Goal: Information Seeking & Learning: Learn about a topic

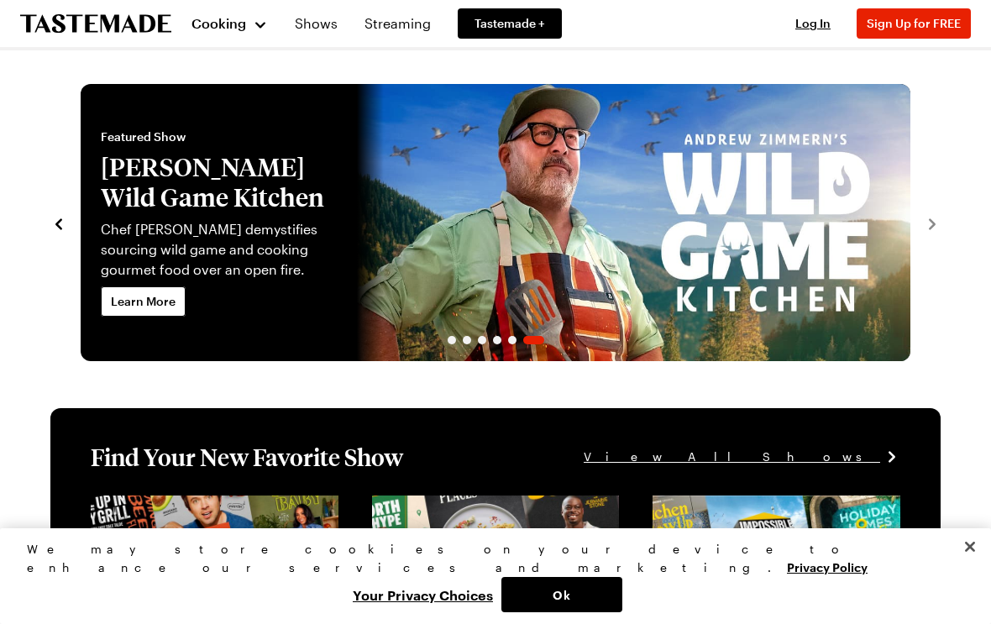
click at [260, 25] on div "Cooking" at bounding box center [230, 23] width 76 height 20
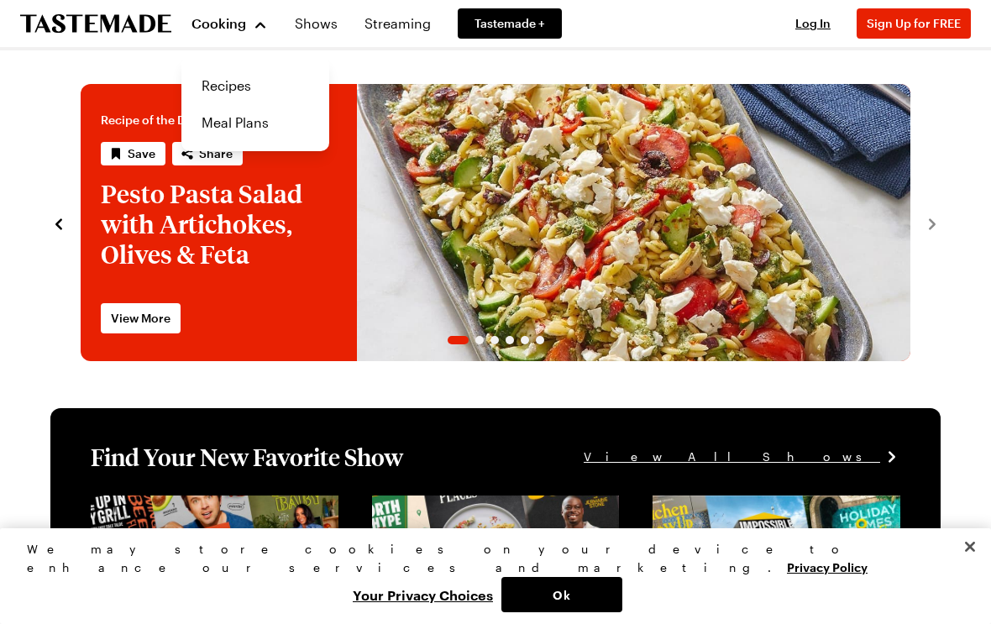
click at [243, 89] on link "Recipes" at bounding box center [256, 85] width 128 height 37
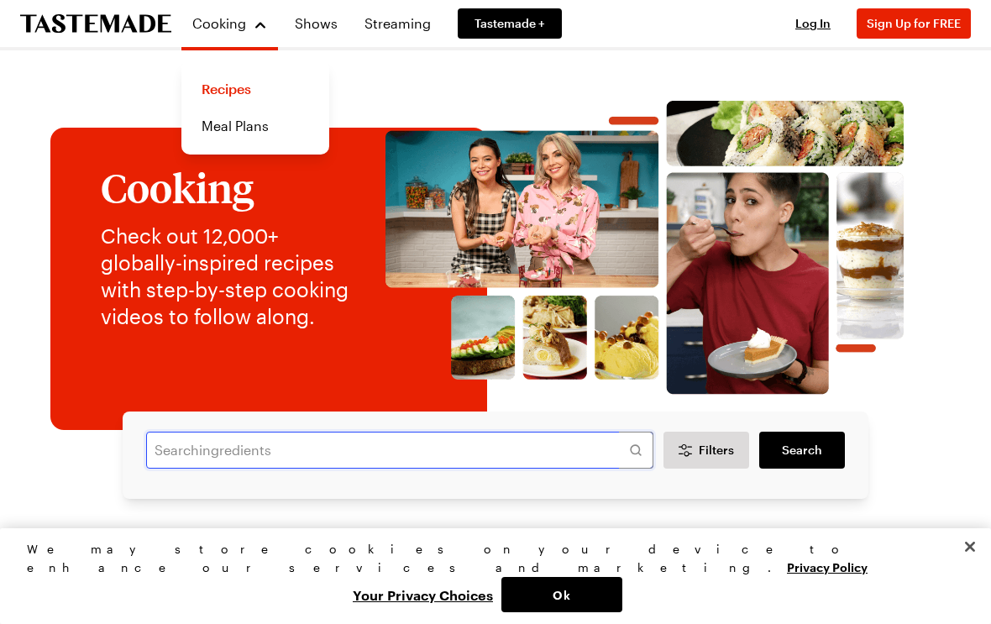
click at [210, 439] on input "text" at bounding box center [399, 450] width 507 height 37
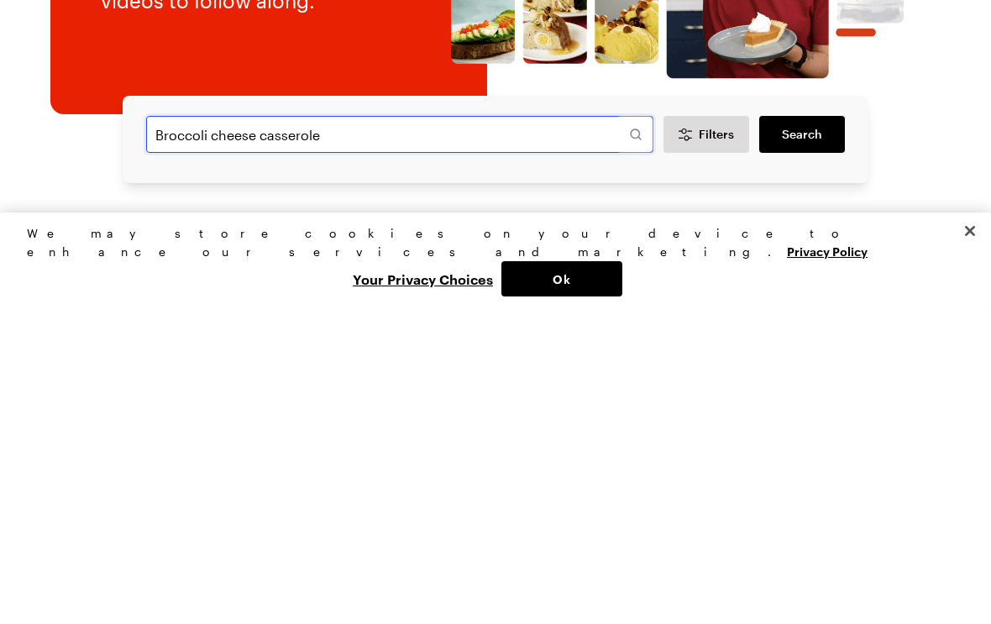
type input "Broccoli cheese casserole"
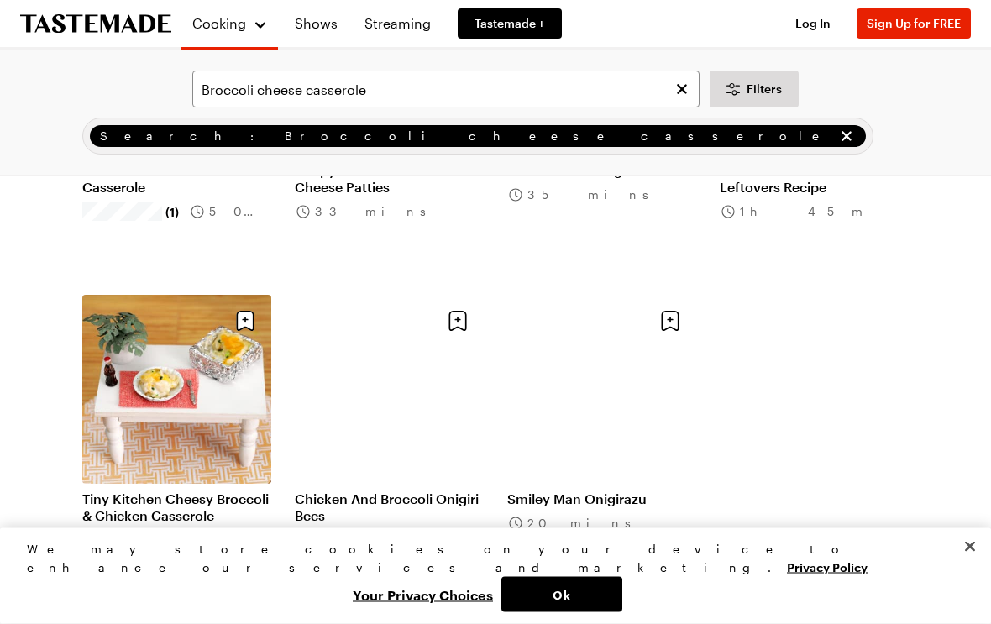
scroll to position [326, 0]
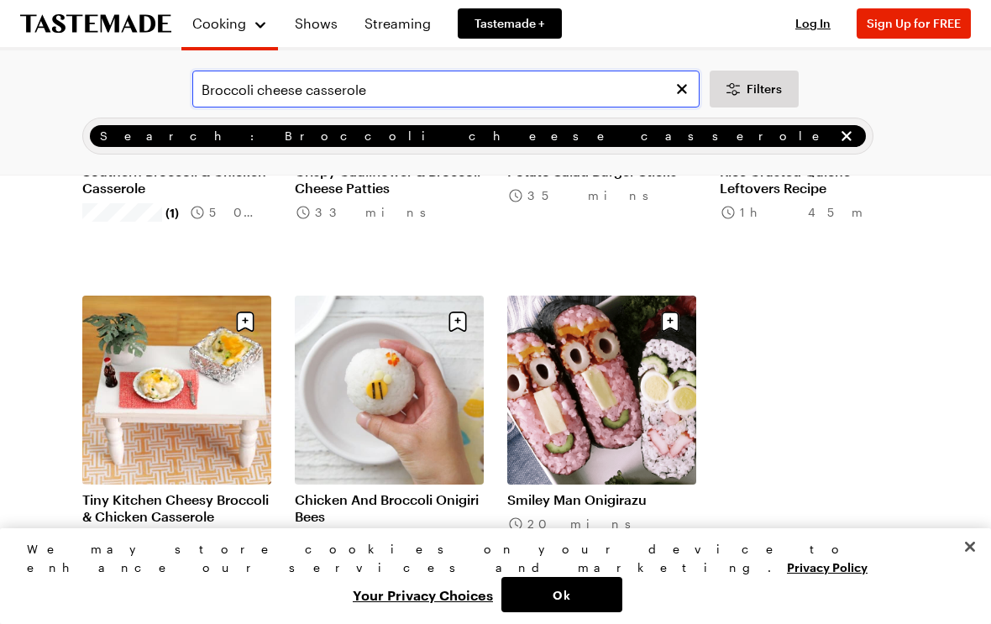
click at [263, 96] on input "Broccoli cheese casserole" at bounding box center [445, 89] width 507 height 37
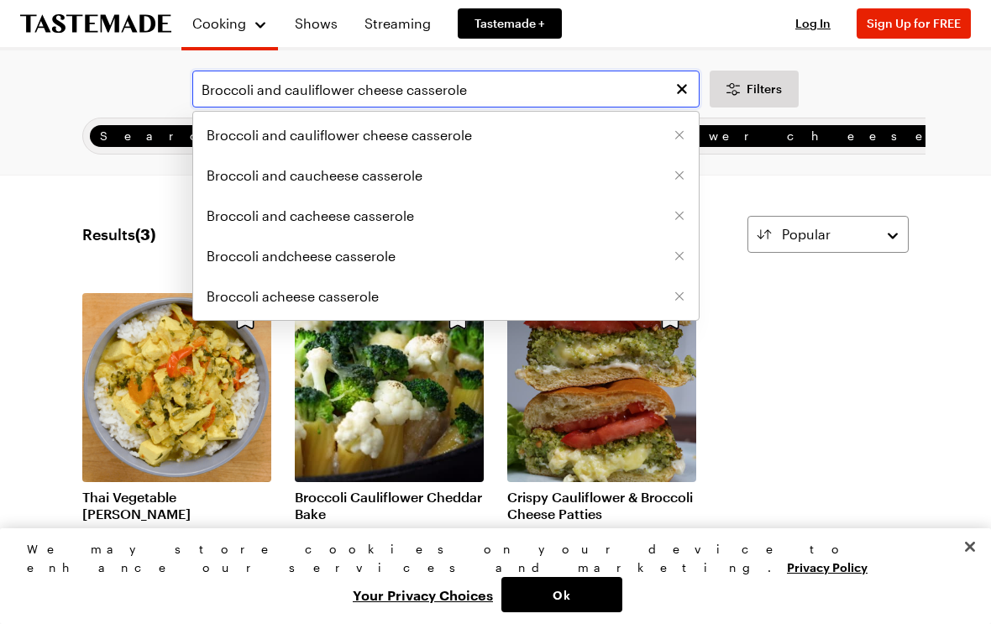
type input "Broccoli and cauliflower cheese casserole"
